Goal: Task Accomplishment & Management: Manage account settings

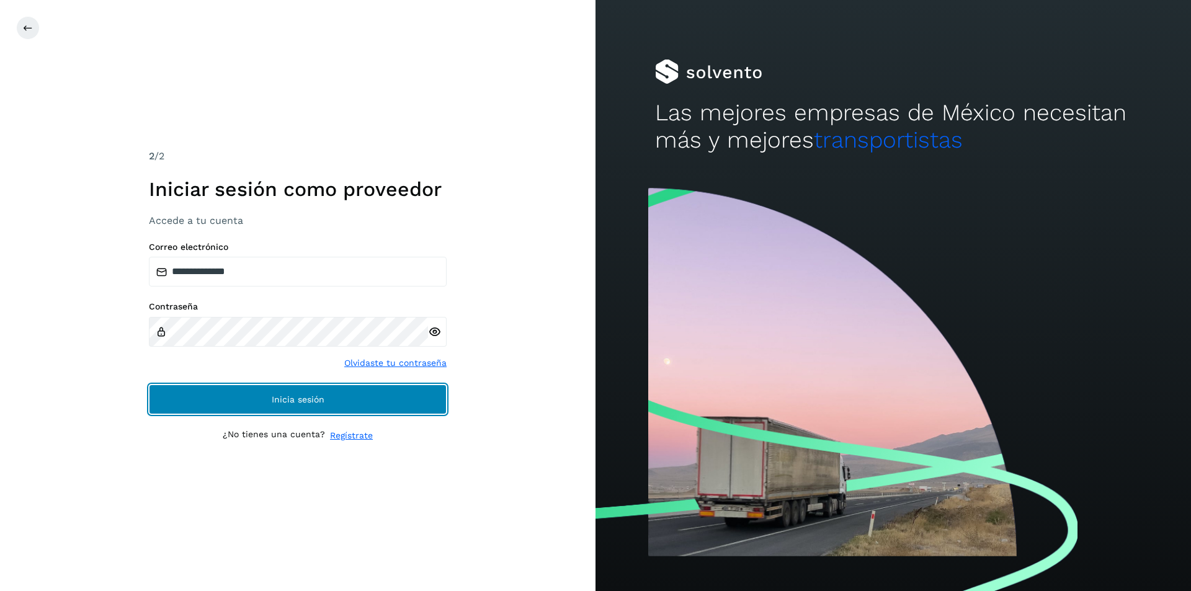
click at [319, 403] on span "Inicia sesión" at bounding box center [298, 399] width 53 height 9
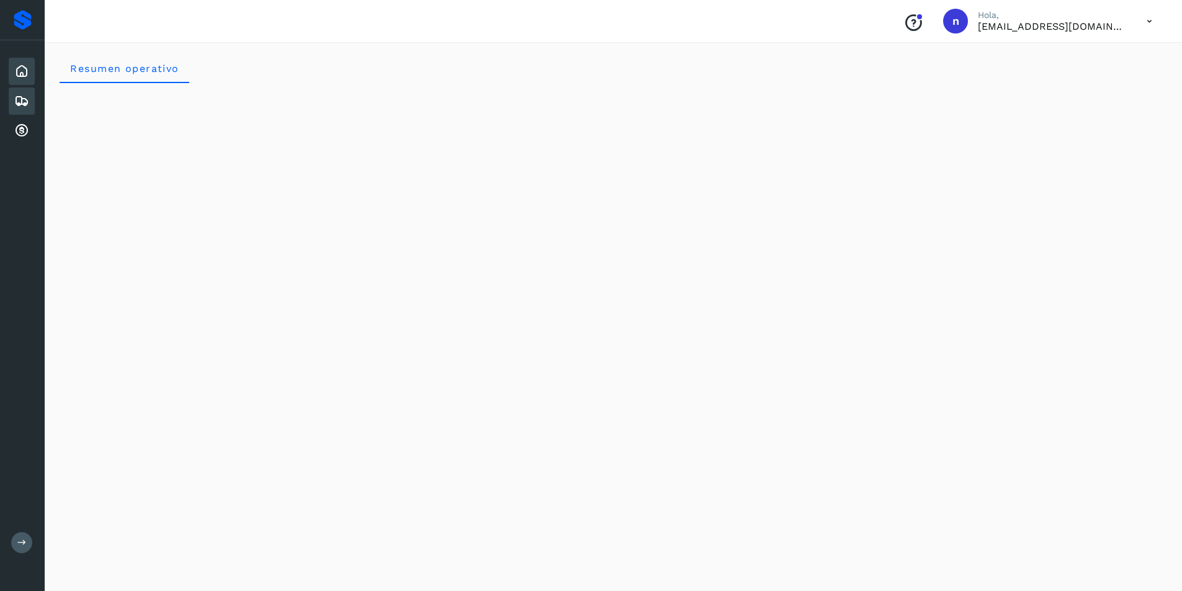
click at [17, 96] on icon at bounding box center [21, 101] width 15 height 15
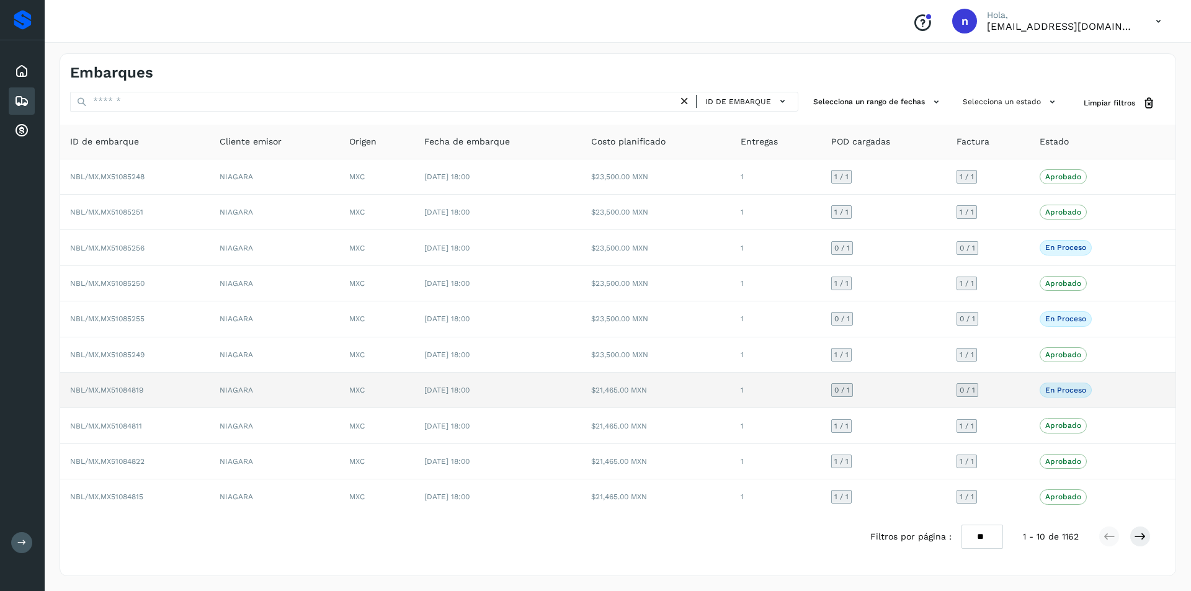
click at [120, 391] on span "NBL/MX.MX51084819" at bounding box center [106, 390] width 73 height 9
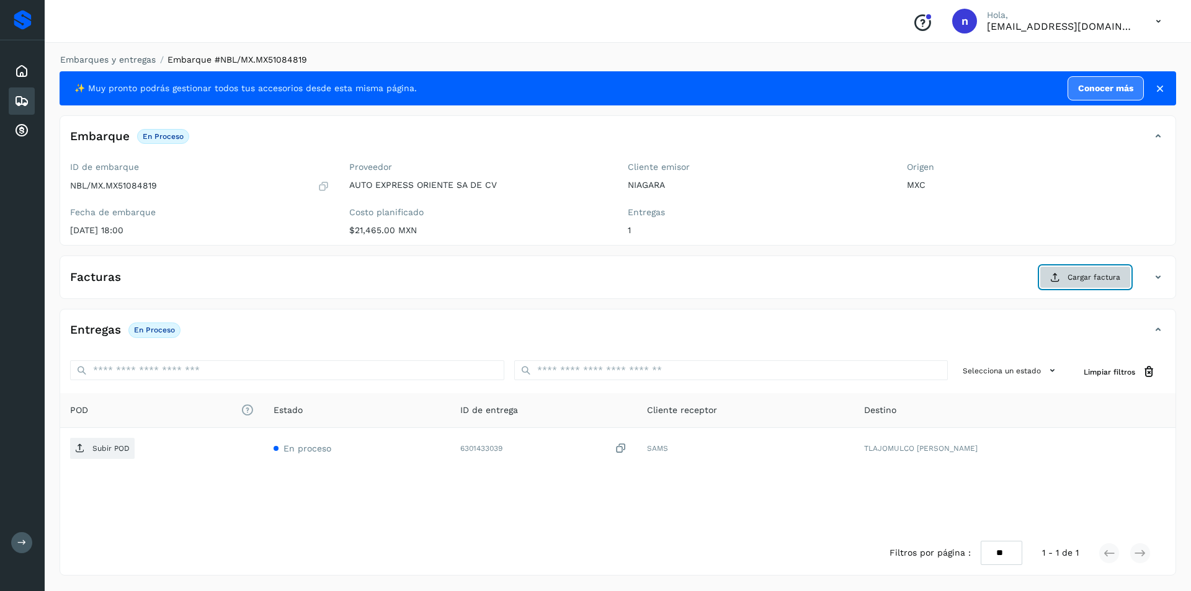
click at [1083, 280] on span "Cargar factura" at bounding box center [1093, 277] width 53 height 11
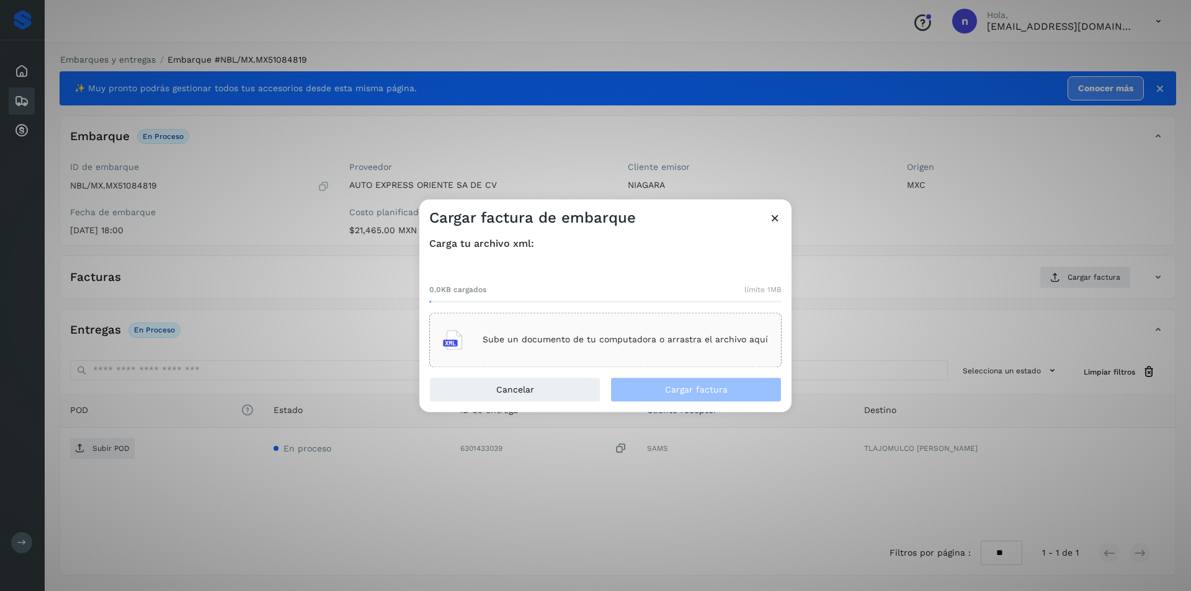
click at [644, 340] on p "Sube un documento de tu computadora o arrastra el archivo aquí" at bounding box center [625, 340] width 285 height 11
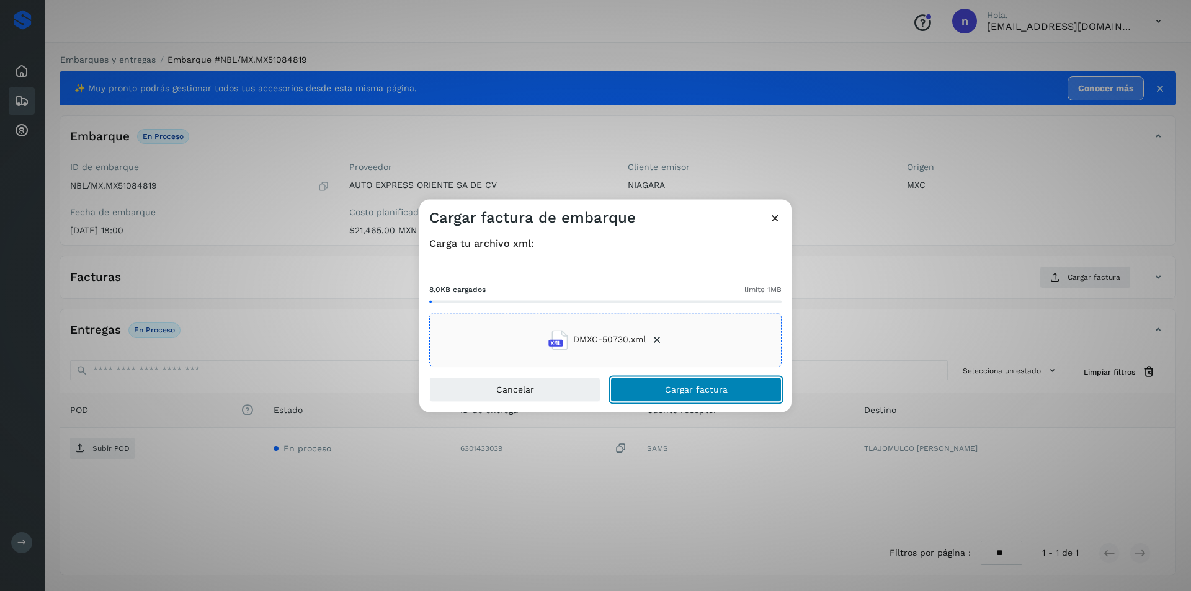
click at [673, 388] on span "Cargar factura" at bounding box center [696, 389] width 63 height 9
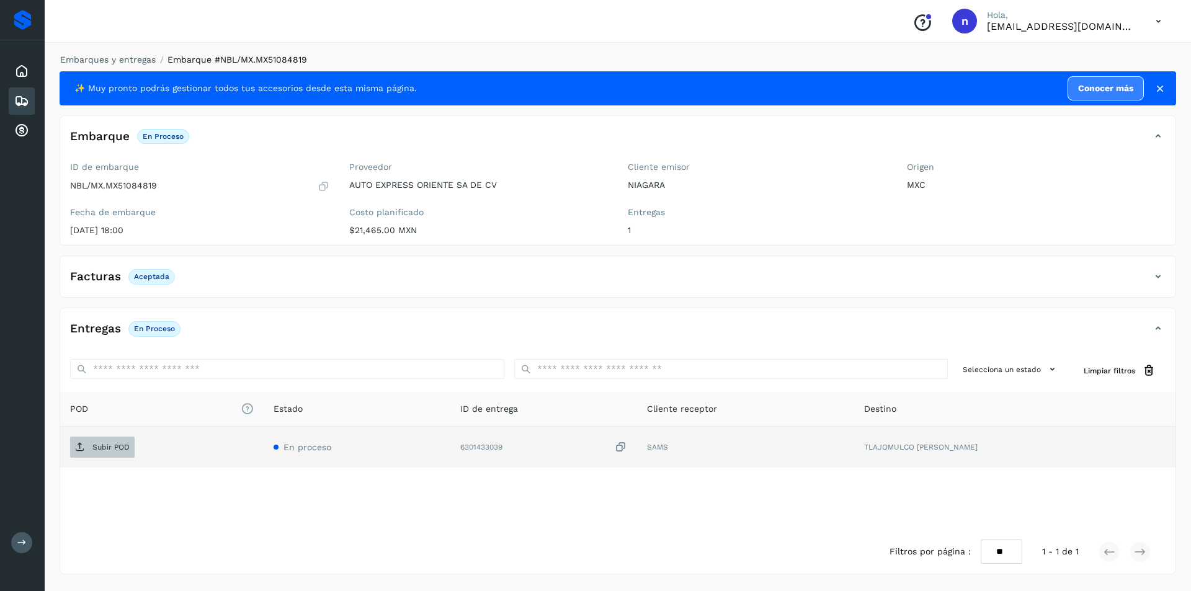
click at [96, 447] on p "Subir POD" at bounding box center [110, 447] width 37 height 9
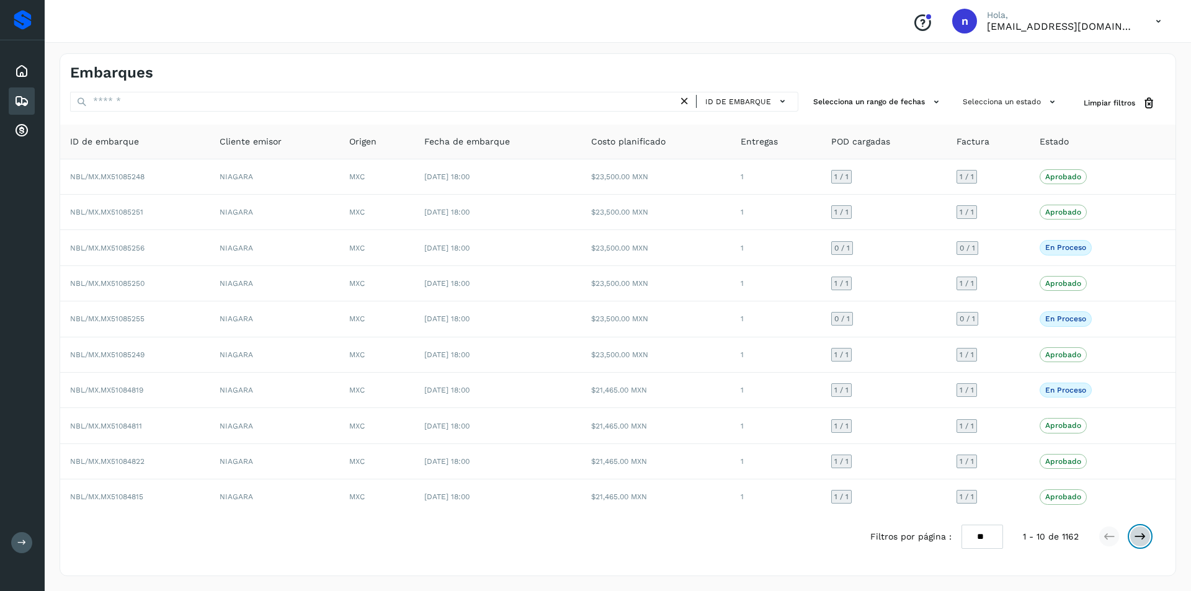
click at [1136, 531] on icon at bounding box center [1140, 536] width 12 height 12
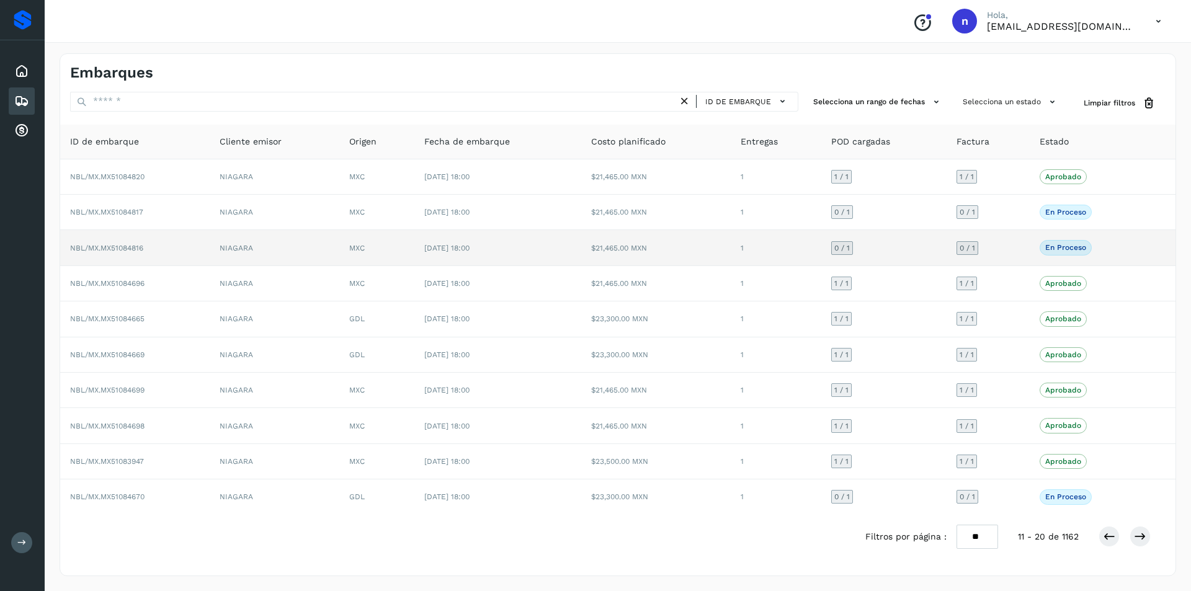
click at [112, 244] on span "NBL/MX.MX51084816" at bounding box center [106, 248] width 73 height 9
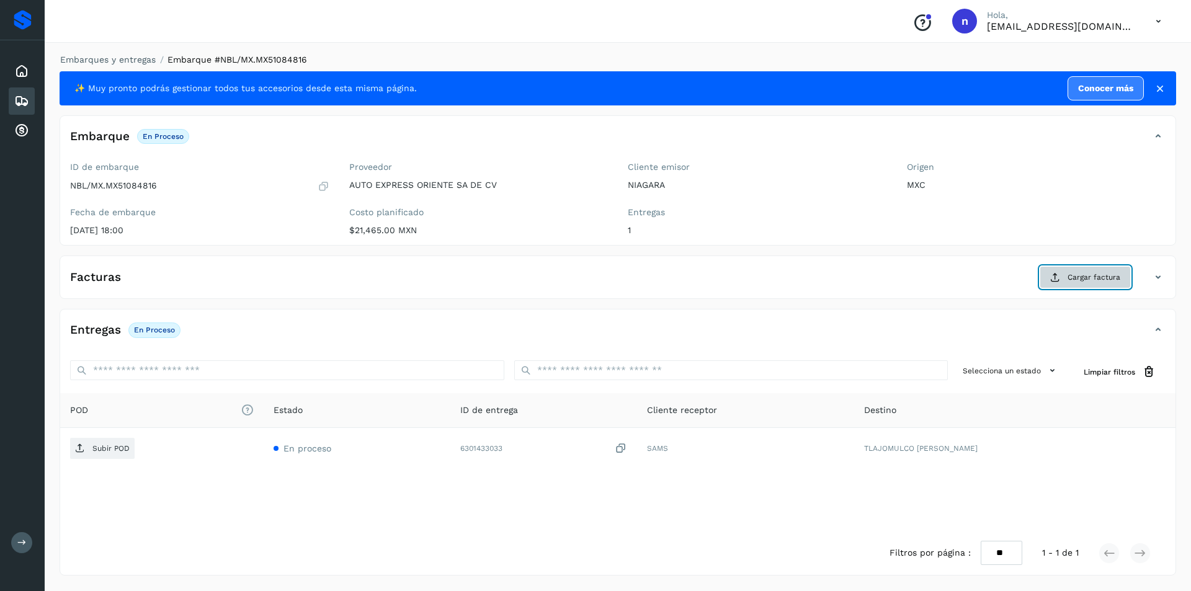
click at [1070, 278] on span "Cargar factura" at bounding box center [1093, 277] width 53 height 11
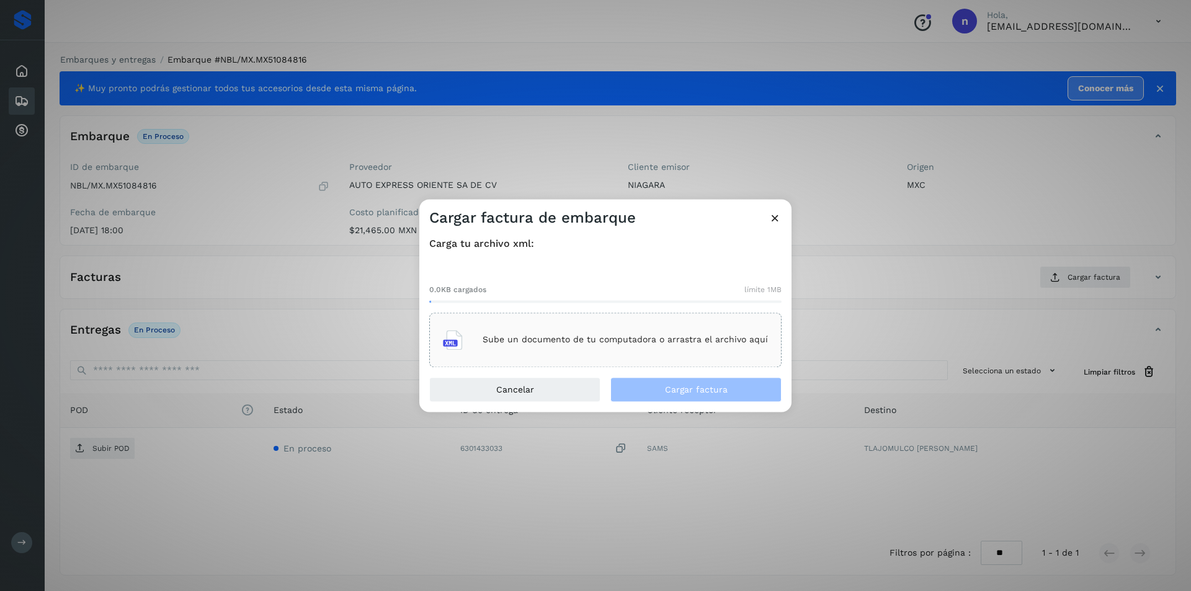
click at [618, 336] on p "Sube un documento de tu computadora o arrastra el archivo aquí" at bounding box center [625, 340] width 285 height 11
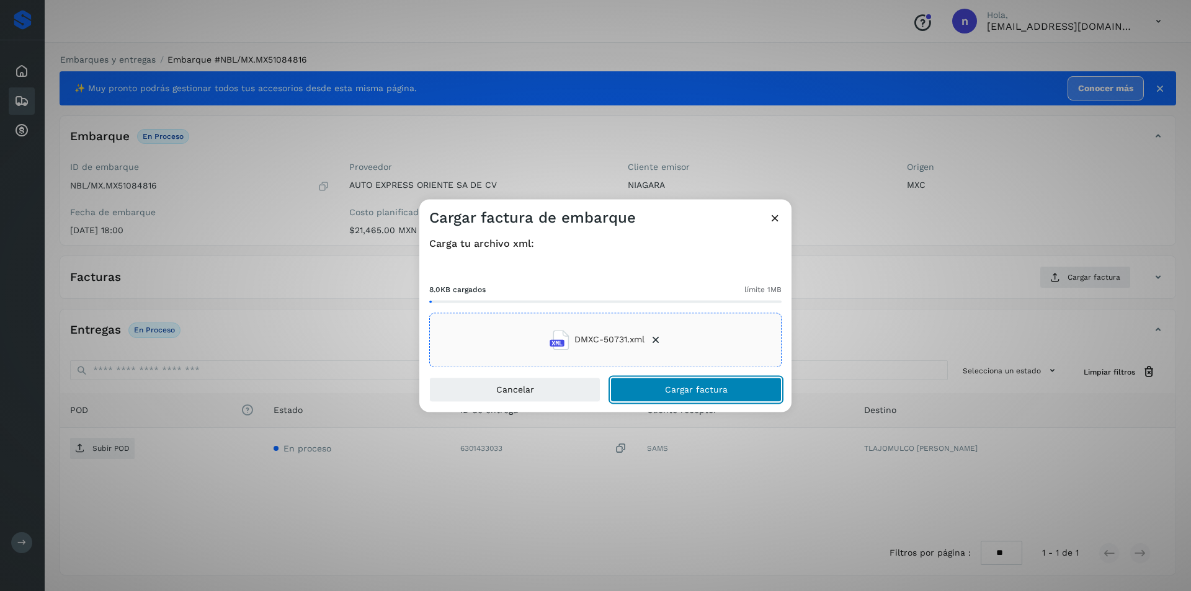
click at [691, 388] on span "Cargar factura" at bounding box center [696, 389] width 63 height 9
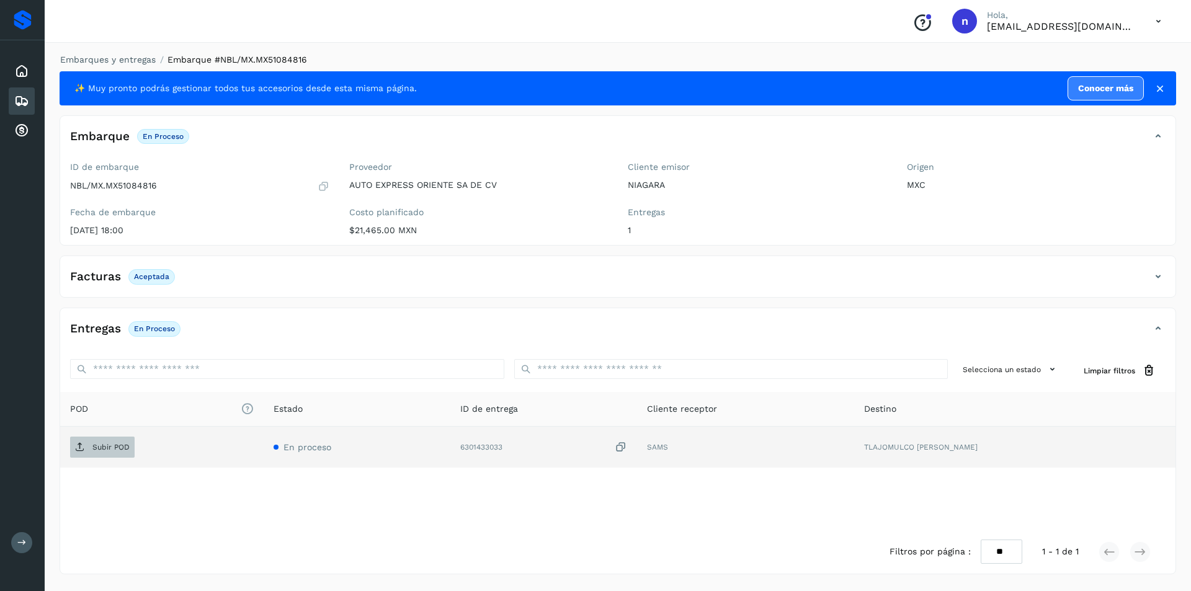
click at [97, 445] on p "Subir POD" at bounding box center [110, 447] width 37 height 9
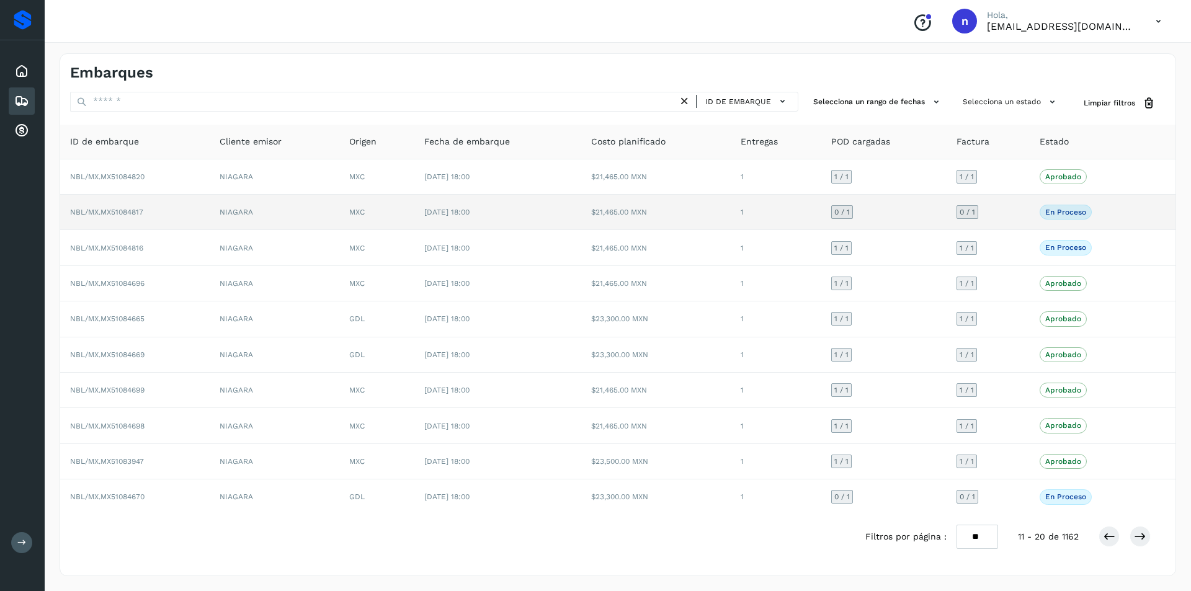
click at [110, 208] on span "NBL/MX.MX51084817" at bounding box center [106, 212] width 73 height 9
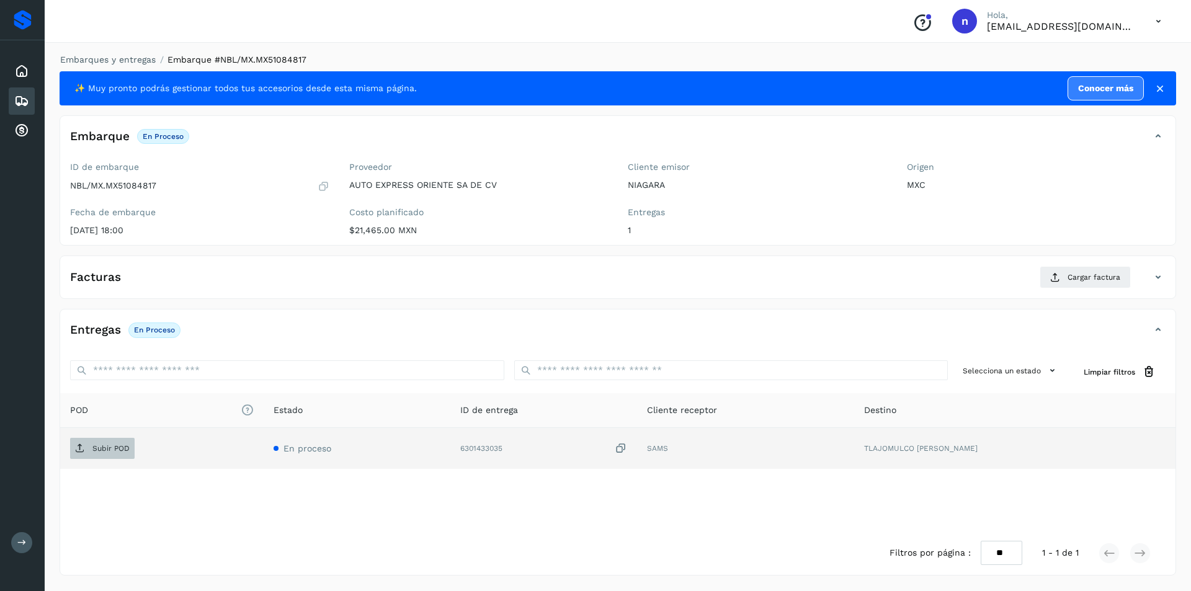
click at [104, 442] on span "Subir POD" at bounding box center [102, 448] width 65 height 20
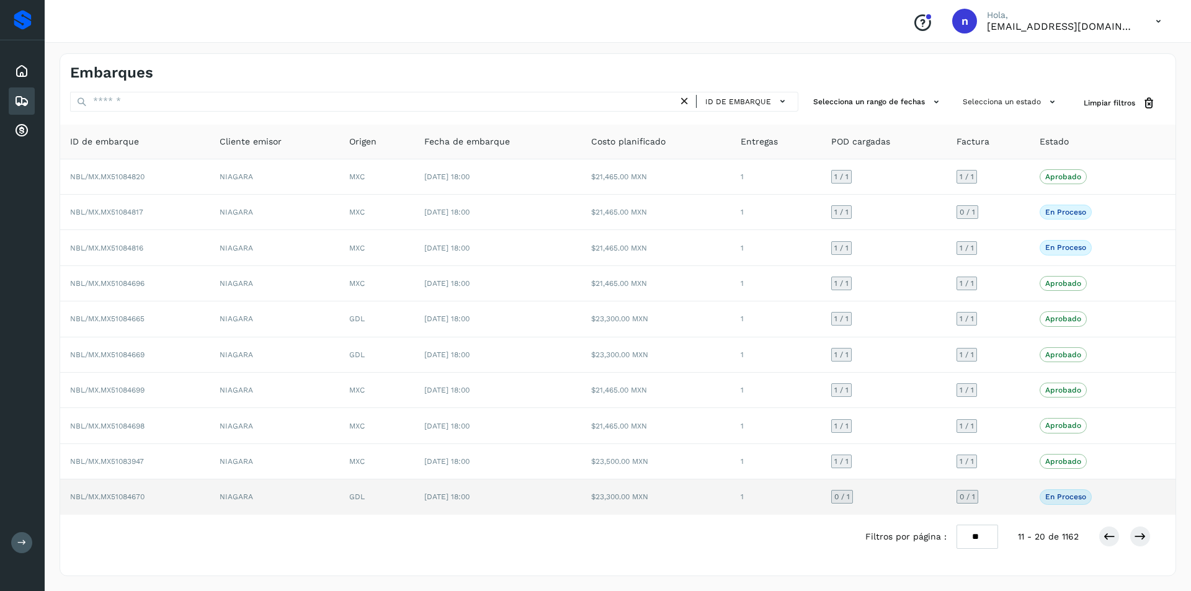
click at [122, 496] on span "NBL/MX.MX51084670" at bounding box center [107, 496] width 74 height 9
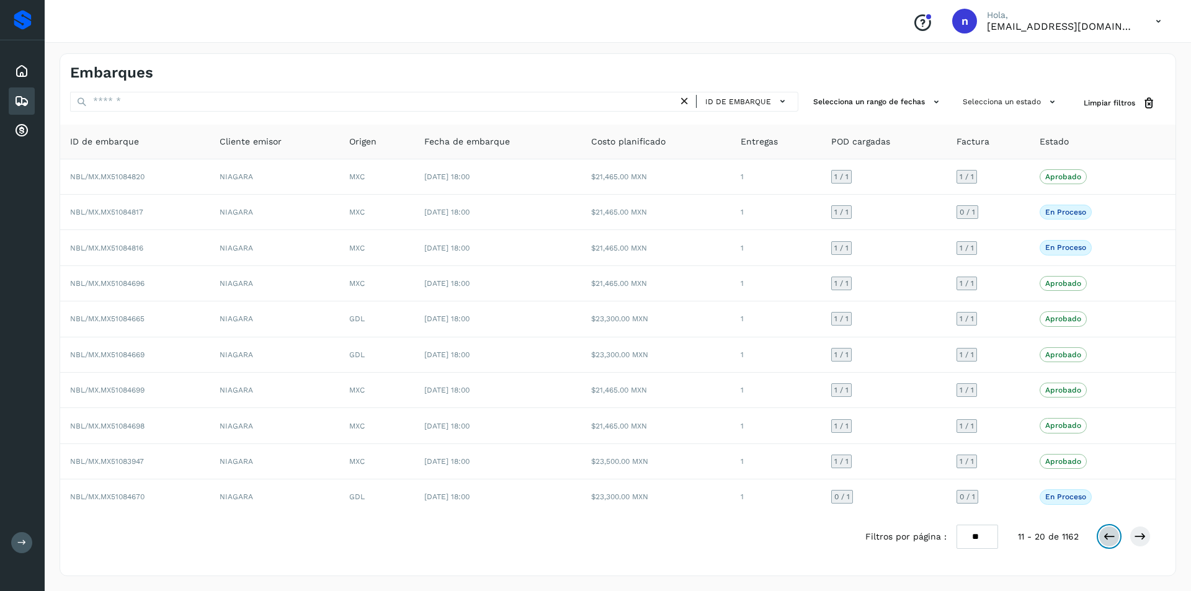
click at [1104, 534] on icon at bounding box center [1109, 536] width 12 height 12
click at [1150, 17] on icon at bounding box center [1158, 21] width 25 height 25
click at [1074, 53] on div "Cerrar sesión" at bounding box center [1097, 56] width 148 height 24
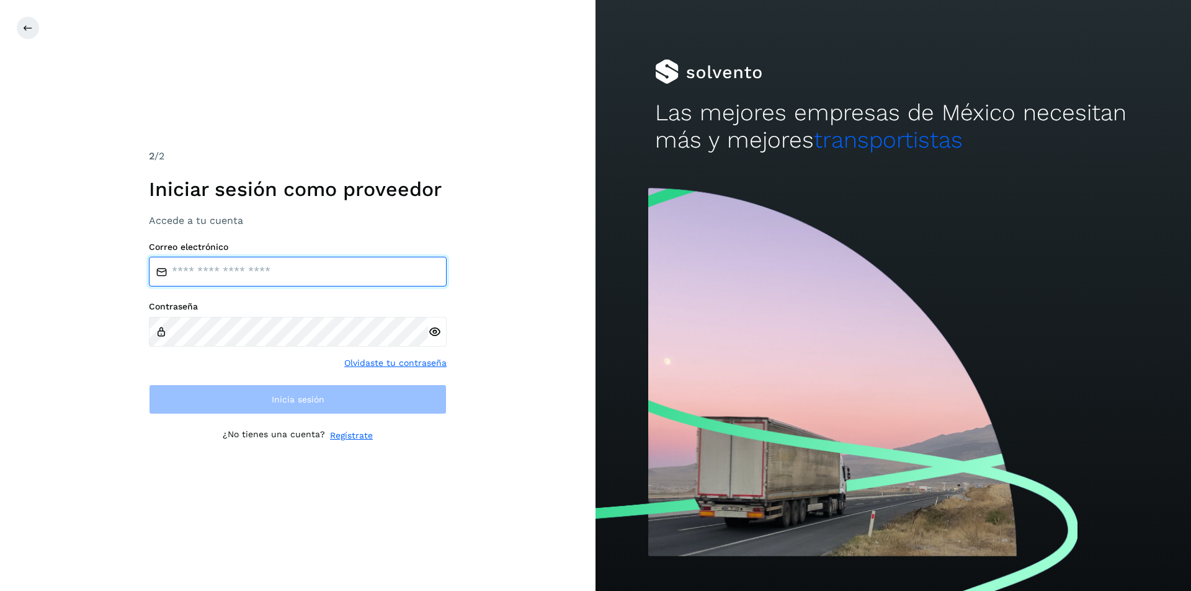
type input "**********"
